Goal: Task Accomplishment & Management: Complete application form

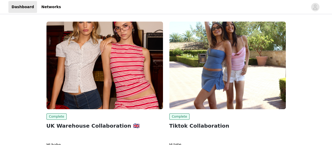
scroll to position [40, 0]
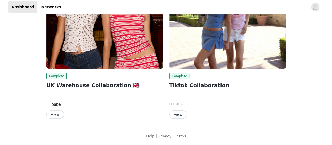
click at [96, 56] on img at bounding box center [104, 24] width 117 height 87
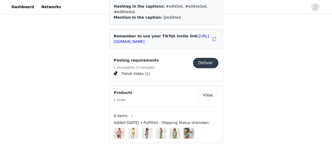
scroll to position [314, 0]
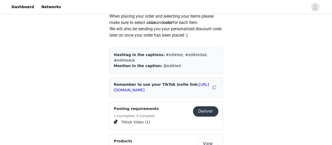
click at [204, 106] on button "Deliver" at bounding box center [205, 111] width 25 height 10
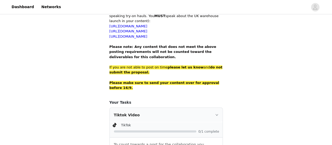
scroll to position [389, 0]
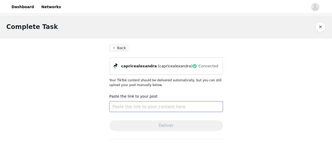
click at [141, 103] on input "text" at bounding box center [165, 106] width 113 height 10
paste input "[URL][DOMAIN_NAME]"
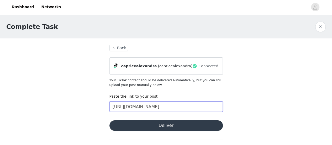
type input "[URL][DOMAIN_NAME]"
click at [160, 128] on button "Deliver" at bounding box center [165, 125] width 113 height 10
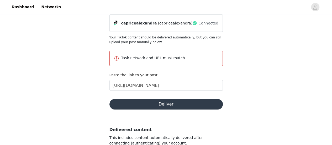
scroll to position [43, 0]
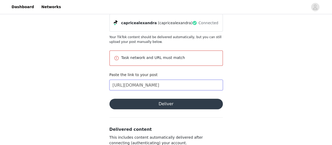
click at [198, 84] on input "[URL][DOMAIN_NAME]" at bounding box center [165, 85] width 113 height 10
drag, startPoint x: 111, startPoint y: 85, endPoint x: 296, endPoint y: 80, distance: 184.8
click at [296, 80] on div "Complete Task Back capricealexandra (capricealexandra) Connected Your TikTok co…" at bounding box center [166, 75] width 332 height 206
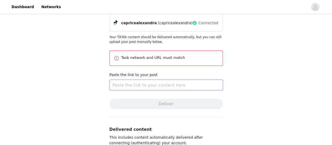
paste input "[URL][DOMAIN_NAME]"
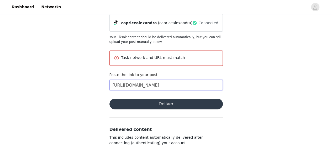
scroll to position [0, 102]
type input "[URL][DOMAIN_NAME]"
click at [176, 105] on button "Deliver" at bounding box center [165, 103] width 113 height 10
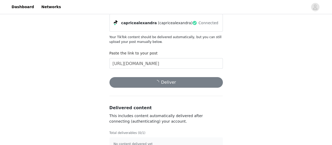
scroll to position [0, 0]
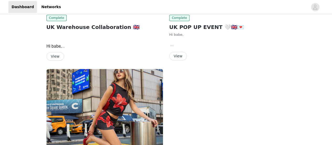
scroll to position [108, 0]
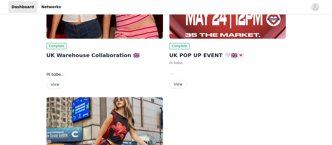
click at [54, 86] on button "View" at bounding box center [55, 84] width 18 height 8
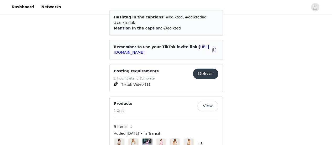
scroll to position [345, 0]
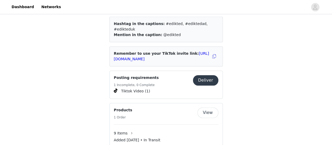
click at [199, 78] on button "Deliver" at bounding box center [205, 80] width 25 height 10
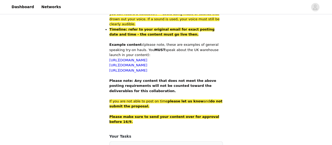
scroll to position [389, 0]
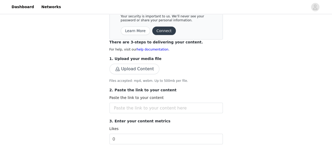
scroll to position [67, 0]
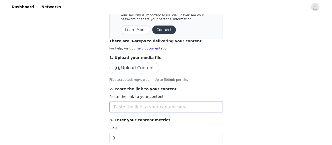
click at [140, 109] on input "text" at bounding box center [165, 106] width 113 height 10
paste input "https://www.tiktok.com/@miadownes3/video/7555961050068225302?is_from_webapp=1&s…"
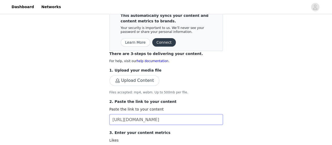
scroll to position [57, 0]
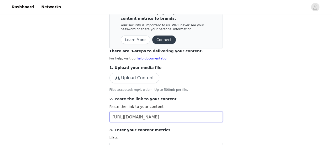
type input "https://www.tiktok.com/@miadownes3/video/7555961050068225302?is_from_webapp=1&s…"
click at [145, 74] on button "Upload Content" at bounding box center [134, 77] width 50 height 10
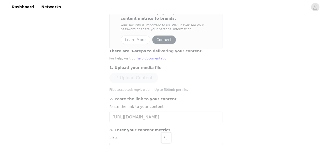
click at [199, 76] on div at bounding box center [166, 136] width 126 height 311
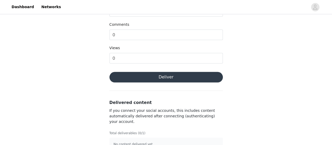
scroll to position [223, 0]
click at [191, 74] on button "Deliver" at bounding box center [165, 76] width 113 height 10
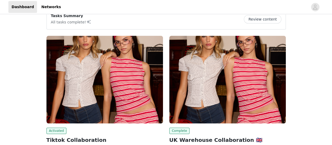
scroll to position [75, 0]
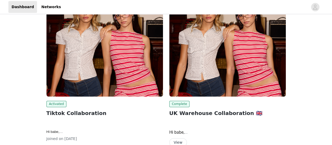
click at [87, 62] on img at bounding box center [104, 52] width 117 height 87
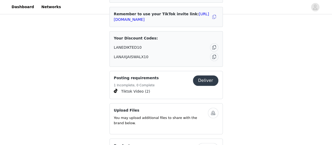
scroll to position [373, 0]
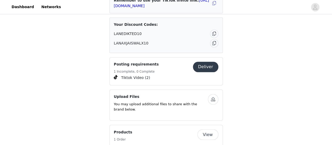
click at [205, 61] on button "Deliver" at bounding box center [205, 66] width 25 height 10
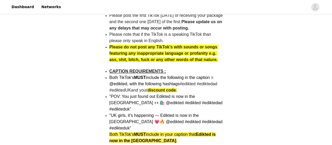
scroll to position [308, 0]
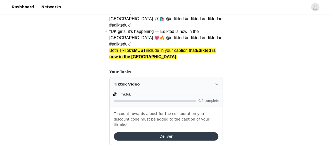
click at [162, 132] on button "Deliver" at bounding box center [166, 136] width 104 height 8
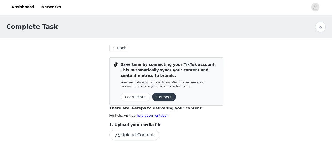
click at [155, 78] on p "Save time by connecting your TikTok account. This automatically syncs your cont…" at bounding box center [170, 70] width 98 height 17
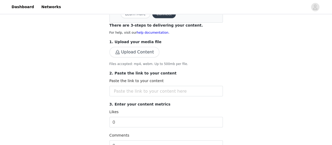
scroll to position [84, 0]
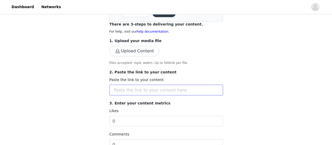
click at [140, 87] on input "text" at bounding box center [165, 90] width 113 height 10
paste input "https://collabs.edikted.com/a9e8a0ee-3d38-415b-b0be-b5455615e40f"
type input "https://collabs.edikted.com/a9e8a0ee-3d38-415b-b0be-b5455615e40f"
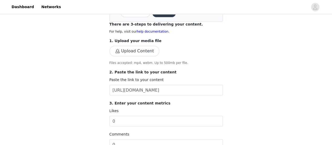
scroll to position [0, 0]
click at [126, 51] on button "Upload Content" at bounding box center [134, 51] width 50 height 10
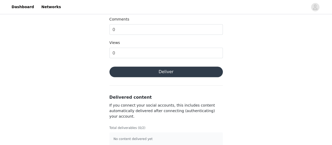
scroll to position [234, 0]
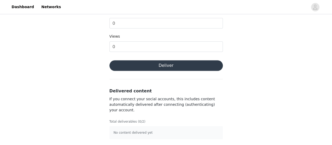
click at [165, 65] on button "Deliver" at bounding box center [165, 65] width 113 height 10
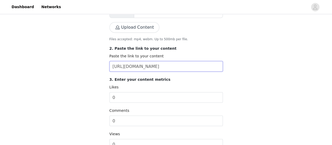
scroll to position [0, 23]
drag, startPoint x: 112, startPoint y: 67, endPoint x: 276, endPoint y: 70, distance: 164.3
click at [276, 70] on div "Complete Task Back Save time by connecting your TikTok account. This automatica…" at bounding box center [166, 61] width 332 height 364
paste input "https://www.tiktok.com/@lanajaiswal1/video/7555917870899744022?is_from_webapp=1…"
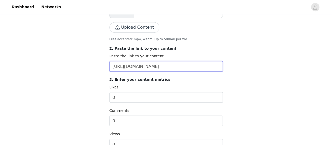
scroll to position [234, 0]
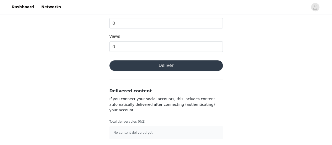
type input "https://www.tiktok.com/@lanajaiswal1/video/7555917870899744022?is_from_webapp=1…"
click at [129, 67] on button "Deliver" at bounding box center [165, 65] width 113 height 10
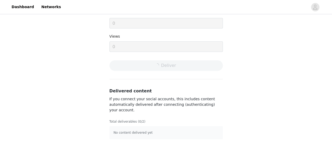
scroll to position [0, 0]
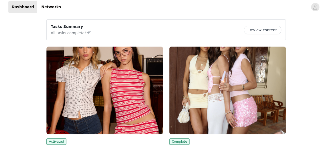
click at [92, 102] on img at bounding box center [104, 89] width 117 height 87
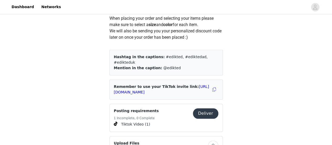
scroll to position [321, 0]
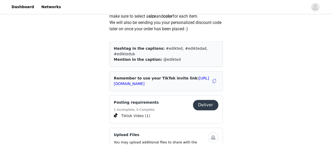
click at [207, 99] on button "Deliver" at bounding box center [205, 104] width 25 height 10
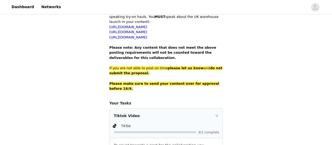
scroll to position [389, 0]
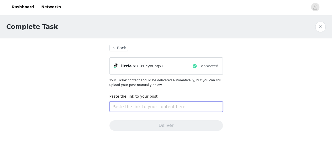
click at [142, 105] on input "text" at bounding box center [165, 106] width 113 height 10
paste input "https://www.tiktok.com/@lizzieyoungx/video/7541057442633796886?is_from_webapp=1…"
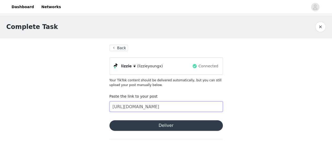
type input "https://www.tiktok.com/@lizzieyoungx/video/7541057442633796886?is_from_webapp=1…"
click at [154, 126] on button "Deliver" at bounding box center [165, 125] width 113 height 10
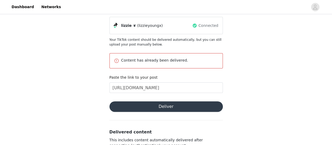
scroll to position [41, 0]
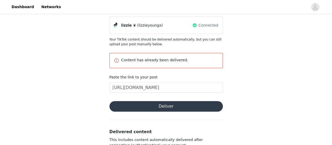
click at [159, 104] on button "Deliver" at bounding box center [165, 106] width 113 height 10
